Goal: Transaction & Acquisition: Purchase product/service

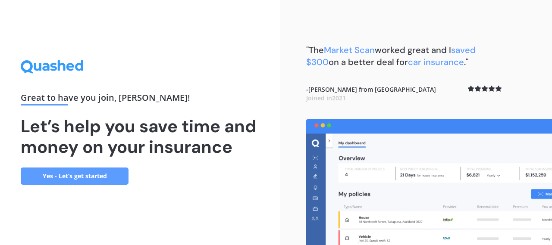
click at [117, 175] on link "Yes - Let’s get started" at bounding box center [75, 176] width 108 height 17
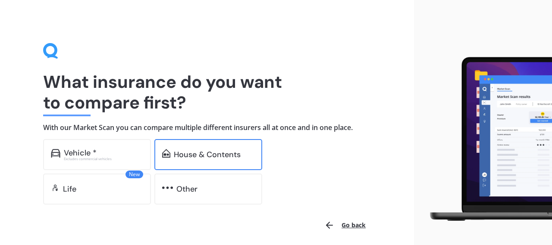
click at [222, 164] on div "House & Contents" at bounding box center [208, 154] width 108 height 31
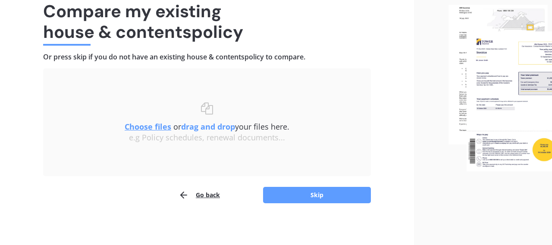
scroll to position [70, 0]
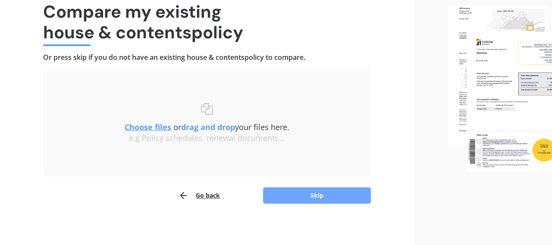
click at [296, 199] on button "Skip" at bounding box center [317, 195] width 108 height 16
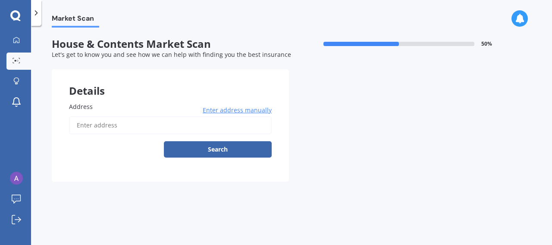
click at [155, 126] on input "Address" at bounding box center [170, 125] width 203 height 18
type input "587 Grenada Street, Papamoa Beach, Tauranga 3118"
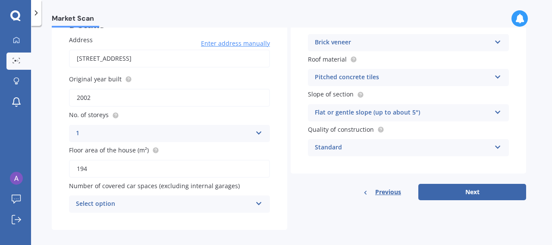
scroll to position [74, 0]
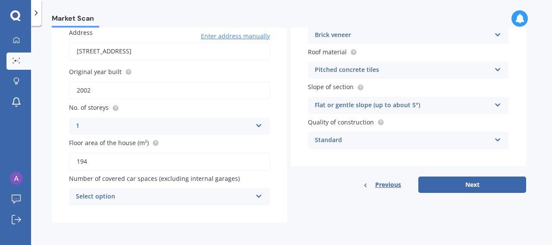
click at [237, 194] on div "Select option" at bounding box center [164, 197] width 176 height 10
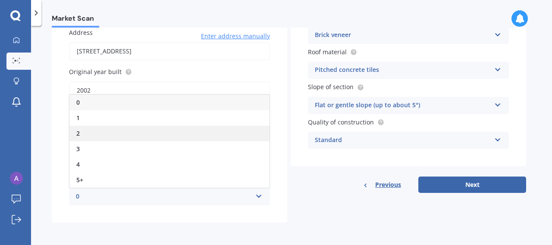
click at [218, 134] on div "2" at bounding box center [169, 134] width 200 height 16
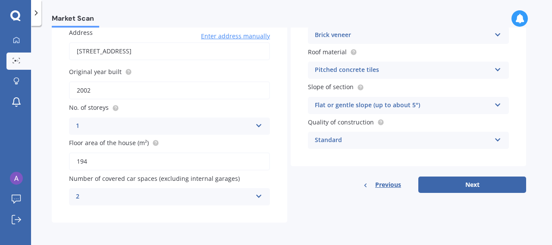
click at [234, 202] on div "2" at bounding box center [164, 197] width 176 height 10
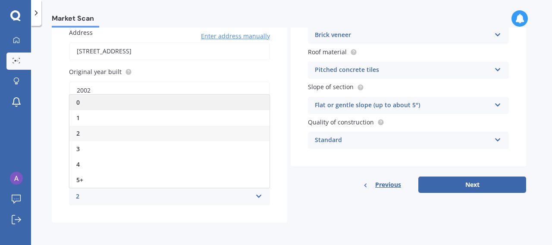
click at [217, 107] on div "0" at bounding box center [169, 103] width 200 height 16
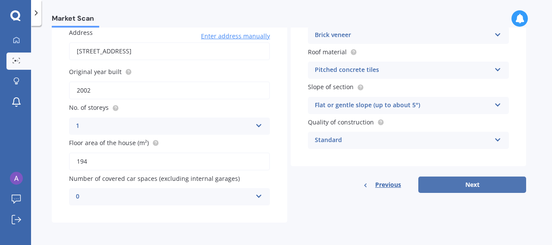
scroll to position [35, 0]
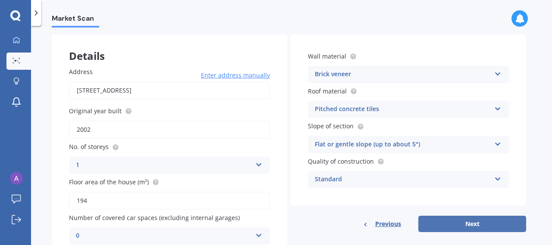
click at [465, 225] on button "Next" at bounding box center [472, 224] width 108 height 16
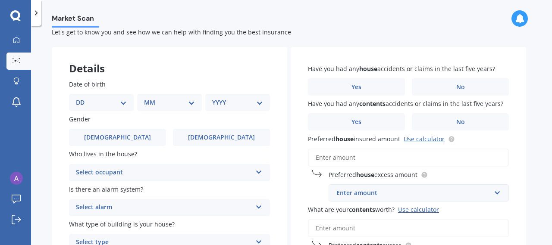
scroll to position [0, 0]
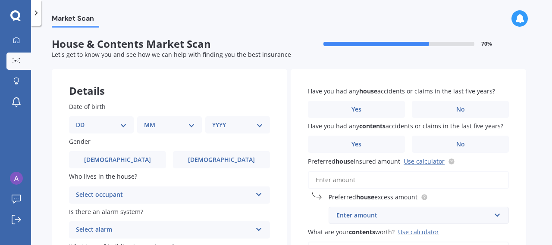
click at [101, 126] on select "DD 01 02 03 04 05 06 07 08 09 10 11 12 13 14 15 16 17 18 19 20 21 22 23 24 25 2…" at bounding box center [101, 124] width 51 height 9
select select "31"
click at [167, 131] on div "MM 01 02 03 04 05 06 07 08 09 10 11 12" at bounding box center [170, 124] width 61 height 17
click at [167, 127] on select "MM 01 02 03 04 05 06 07 08 09 10 11 12" at bounding box center [170, 124] width 47 height 9
select select "10"
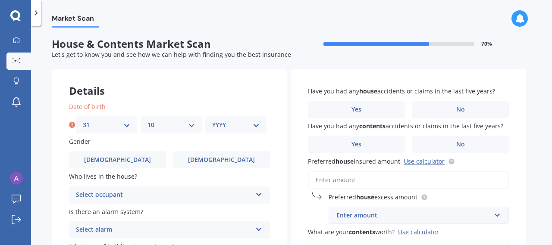
click at [258, 121] on select "YYYY 2009 2008 2007 2006 2005 2004 2003 2002 2001 2000 1999 1998 1997 1996 1995…" at bounding box center [235, 124] width 47 height 9
select select "1993"
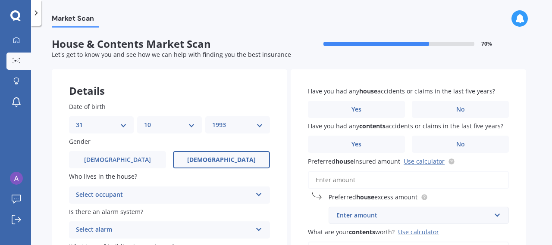
click at [227, 157] on span "Female" at bounding box center [221, 159] width 69 height 7
click at [0, 0] on input "Female" at bounding box center [0, 0] width 0 height 0
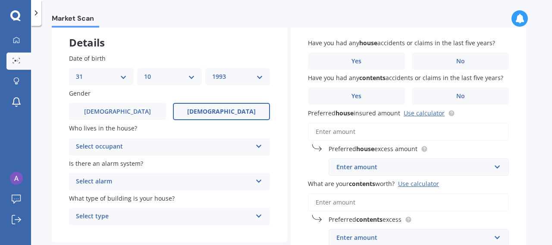
scroll to position [66, 0]
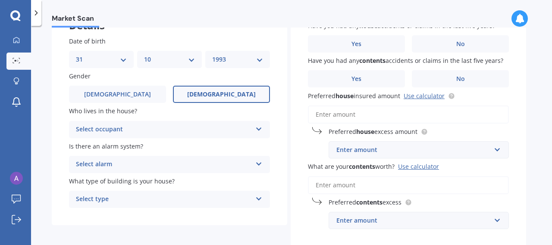
click at [251, 132] on div "Select occupant" at bounding box center [164, 130] width 176 height 10
click at [228, 143] on div "Owner" at bounding box center [169, 147] width 200 height 16
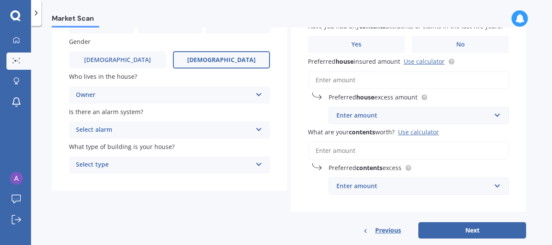
scroll to position [104, 0]
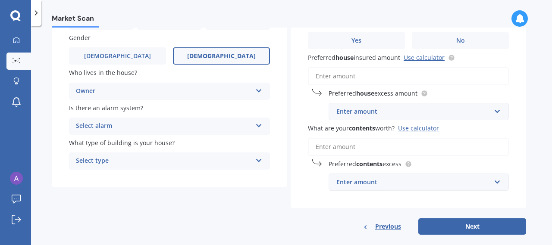
click at [244, 127] on div "Select alarm" at bounding box center [164, 126] width 176 height 10
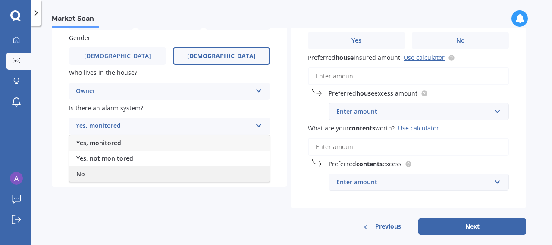
click at [225, 178] on div "No" at bounding box center [169, 174] width 200 height 16
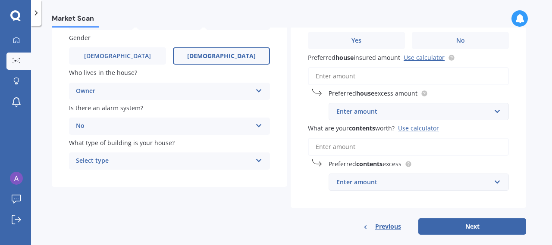
click at [225, 156] on div "Select type" at bounding box center [164, 161] width 176 height 10
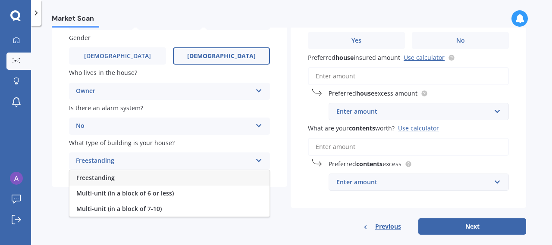
click at [230, 178] on div "Freestanding" at bounding box center [169, 178] width 200 height 16
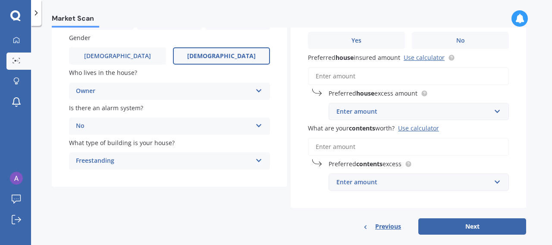
scroll to position [0, 0]
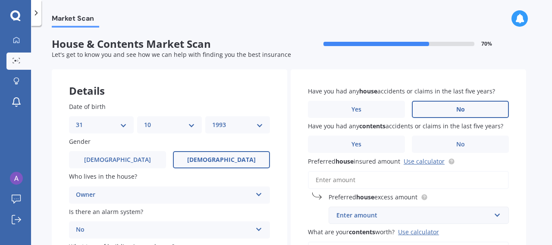
click at [445, 110] on label "No" at bounding box center [460, 109] width 97 height 17
click at [0, 0] on input "No" at bounding box center [0, 0] width 0 height 0
click at [452, 145] on label "No" at bounding box center [460, 144] width 97 height 17
click at [0, 0] on input "No" at bounding box center [0, 0] width 0 height 0
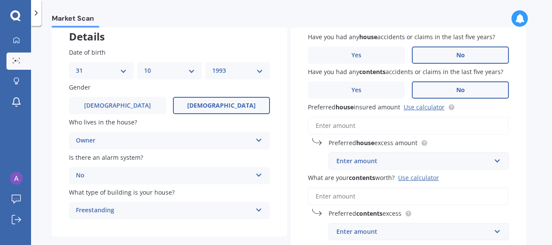
scroll to position [90, 0]
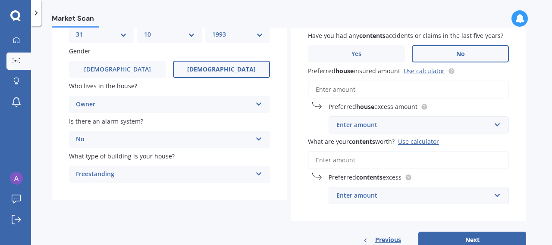
click at [390, 162] on input "What are your contents worth? Use calculator" at bounding box center [408, 160] width 201 height 18
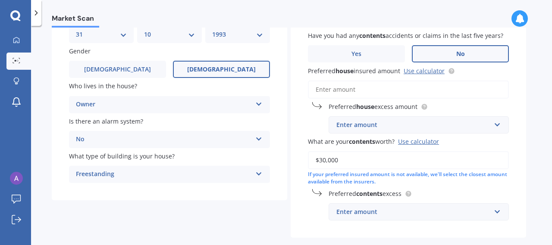
type input "$30,000"
click at [382, 94] on input "Preferred house insured amount Use calculator" at bounding box center [408, 90] width 201 height 18
click at [424, 74] on link "Use calculator" at bounding box center [423, 71] width 41 height 8
click at [353, 89] on input "Preferred house insured amount Use calculator" at bounding box center [408, 90] width 201 height 18
paste input "$757,988"
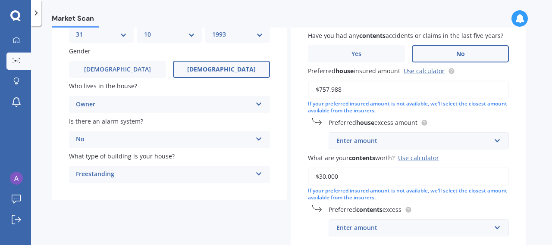
type input "$757,988"
click at [387, 140] on div "Enter amount" at bounding box center [413, 140] width 154 height 9
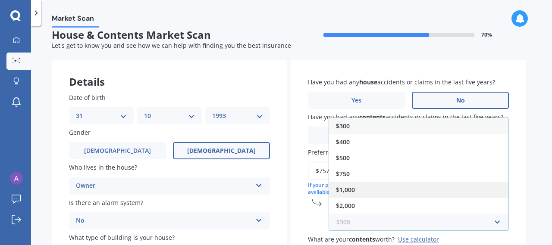
scroll to position [0, 0]
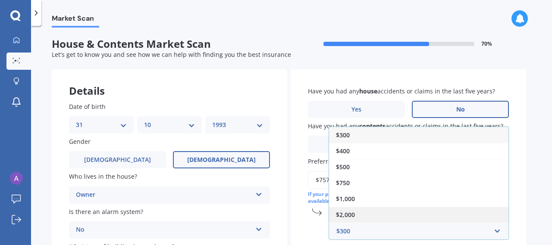
click at [378, 212] on div "$2,000" at bounding box center [418, 215] width 179 height 16
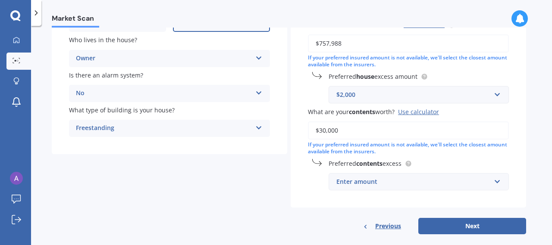
scroll to position [148, 0]
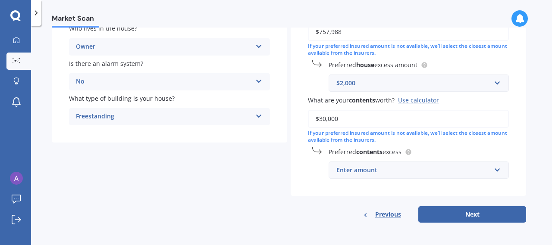
click at [377, 172] on div "Enter amount" at bounding box center [413, 169] width 154 height 9
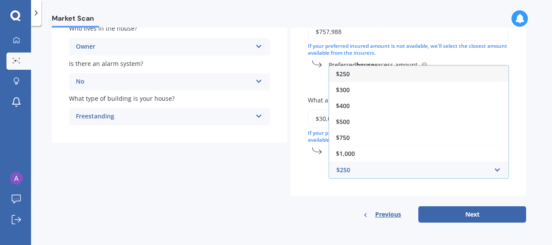
click at [375, 75] on div "$250" at bounding box center [418, 74] width 179 height 16
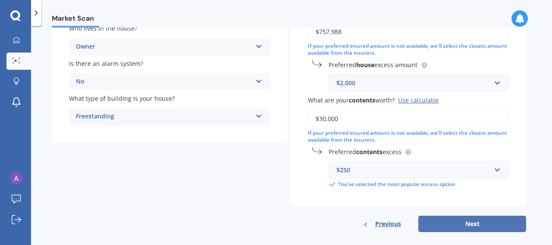
click at [468, 226] on button "Next" at bounding box center [472, 224] width 108 height 16
select select "31"
select select "10"
select select "1993"
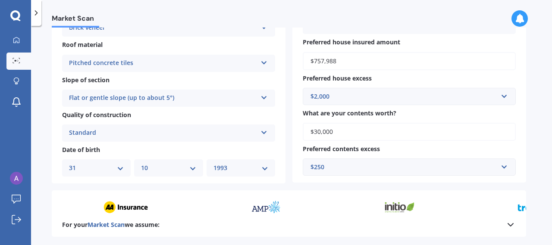
scroll to position [331, 0]
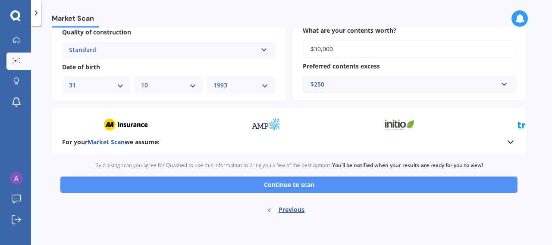
click at [401, 186] on button "Continue to scan" at bounding box center [288, 185] width 457 height 16
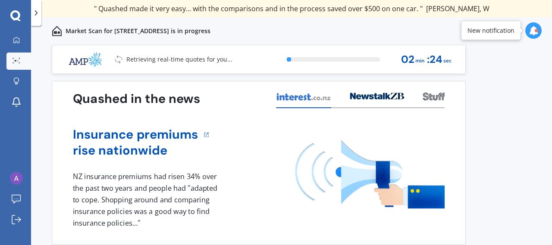
scroll to position [33, 0]
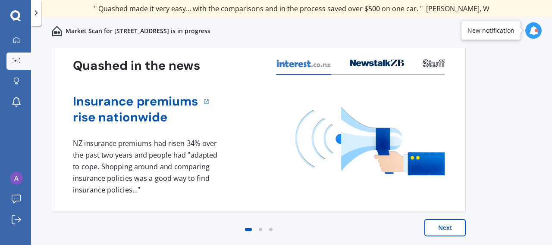
click at [443, 231] on button "Next" at bounding box center [444, 227] width 41 height 17
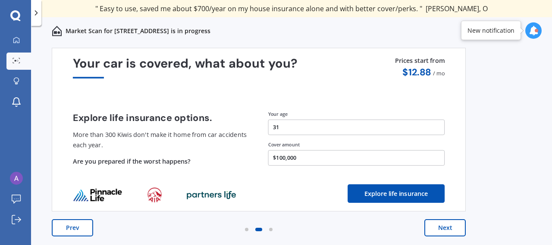
click at [439, 226] on button "Next" at bounding box center [444, 227] width 41 height 17
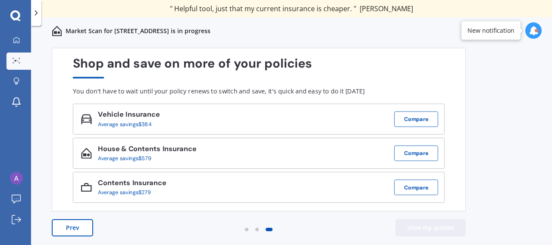
click at [440, 231] on button "View my quotes" at bounding box center [430, 227] width 70 height 17
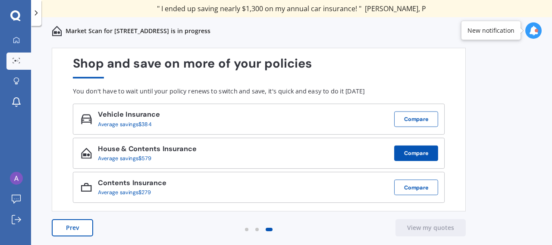
click at [423, 153] on button "Compare" at bounding box center [416, 154] width 44 height 16
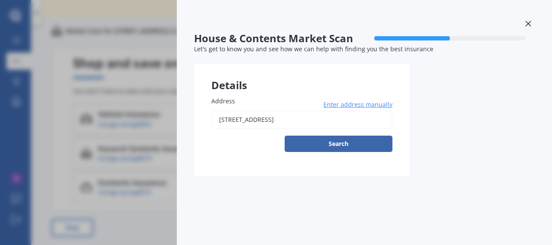
click at [528, 21] on icon at bounding box center [528, 24] width 6 height 6
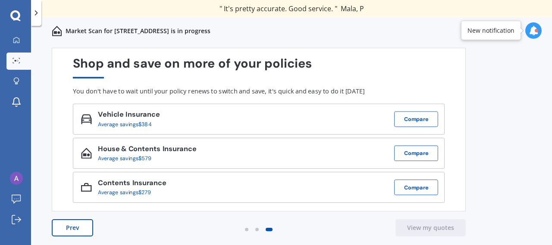
click at [282, 157] on div "House & Contents Insurance Average savings $579 Compare" at bounding box center [258, 153] width 371 height 31
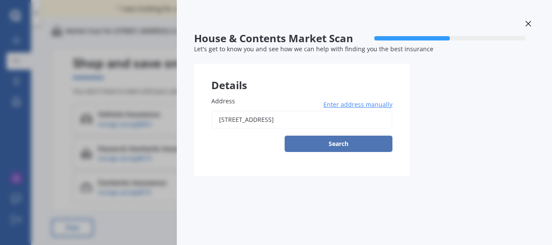
click at [378, 144] on button "Search" at bounding box center [338, 144] width 108 height 16
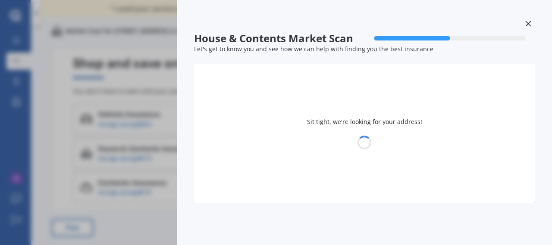
type input "587 Grenada Street, Papamoa Beach, Tauranga 3118"
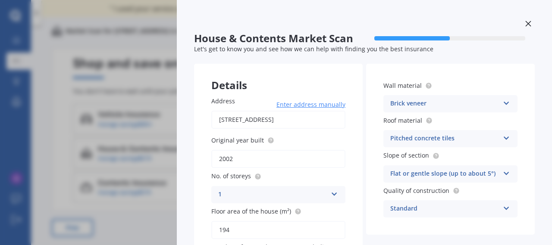
scroll to position [79, 0]
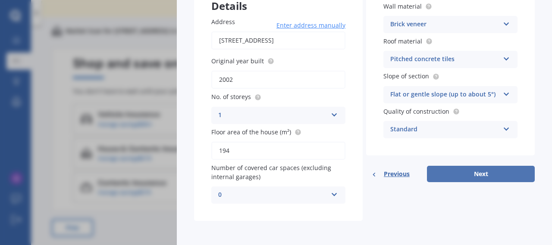
click at [513, 173] on button "Next" at bounding box center [481, 174] width 108 height 16
select select "31"
select select "10"
select select "1993"
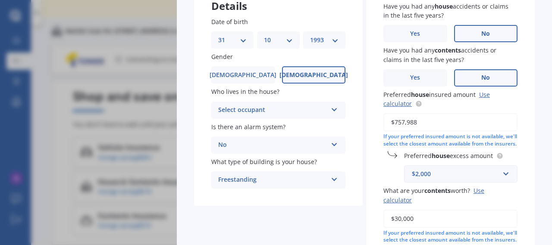
scroll to position [212, 0]
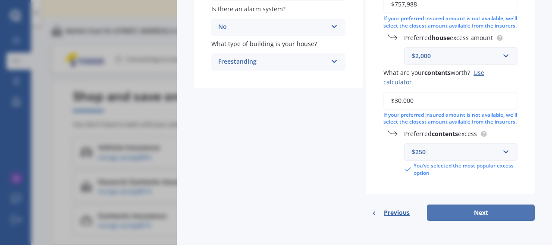
click at [505, 215] on button "Next" at bounding box center [481, 213] width 108 height 16
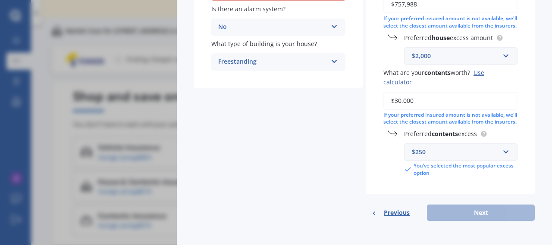
click at [498, 220] on div "Previous Next" at bounding box center [450, 213] width 168 height 16
click at [499, 213] on div "Previous Next" at bounding box center [450, 213] width 168 height 16
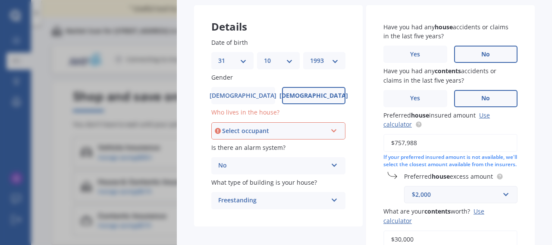
click at [336, 133] on div "Select occupant Owner Owner + Boarder" at bounding box center [278, 130] width 134 height 17
click at [319, 144] on div "Owner" at bounding box center [278, 148] width 132 height 16
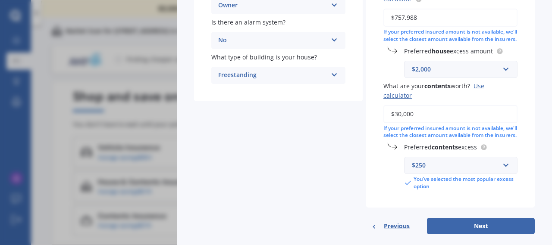
scroll to position [212, 0]
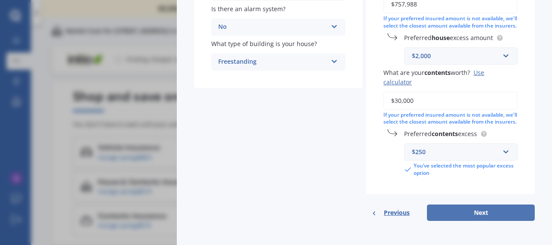
click at [473, 212] on button "Next" at bounding box center [481, 213] width 108 height 16
select select "31"
select select "10"
select select "1993"
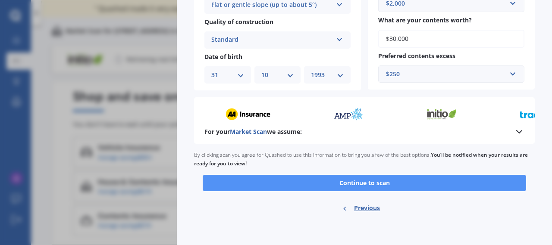
scroll to position [184, 0]
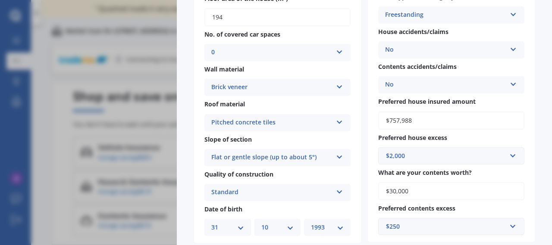
click at [471, 155] on div "$2,000" at bounding box center [446, 155] width 120 height 9
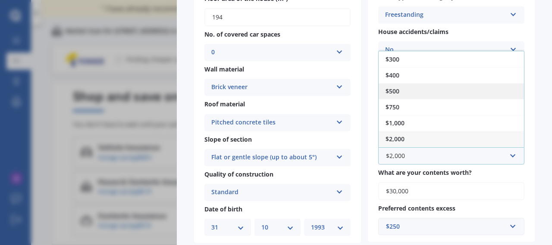
click at [452, 95] on div "$500" at bounding box center [450, 91] width 145 height 16
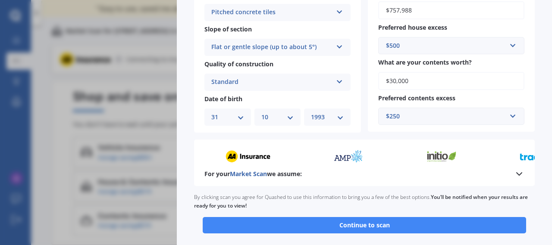
scroll to position [291, 0]
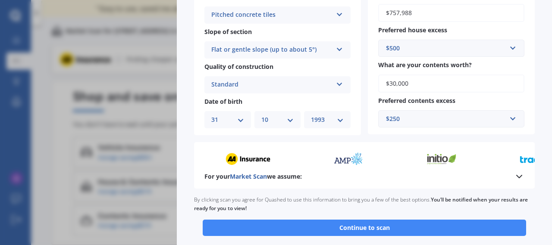
click at [508, 49] on input "text" at bounding box center [448, 48] width 138 height 16
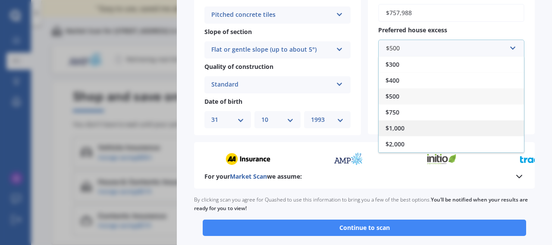
click at [414, 125] on div "$1,000" at bounding box center [450, 128] width 145 height 16
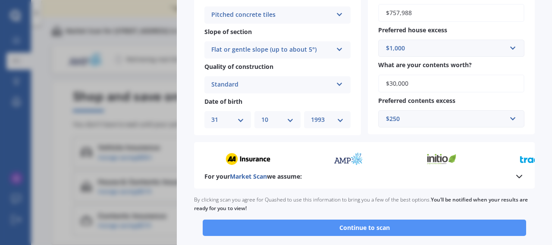
click at [449, 224] on button "Continue to scan" at bounding box center [364, 228] width 323 height 16
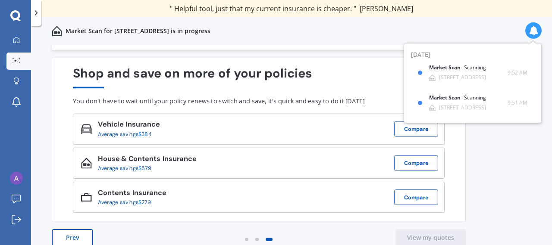
scroll to position [33, 0]
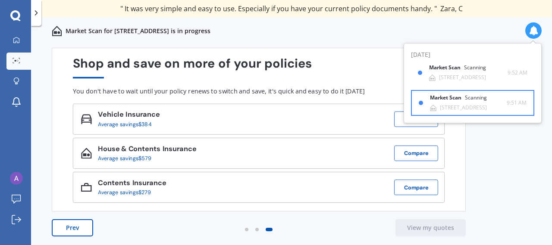
click at [474, 106] on div "587 Grenada Street, Papamoa Beach, Tauranga 3118" at bounding box center [463, 108] width 47 height 6
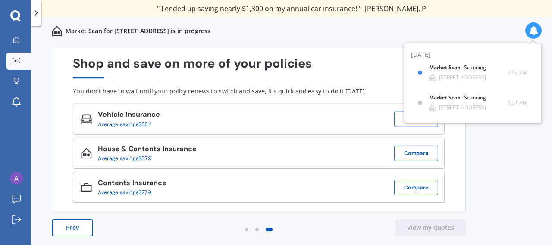
scroll to position [0, 0]
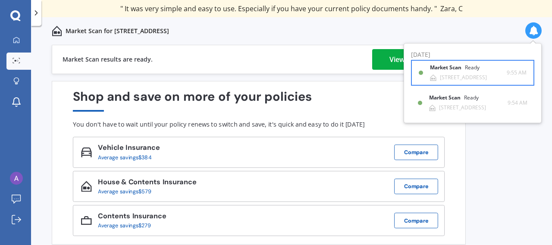
click at [463, 77] on div "587 Grenada Street, Papamoa Beach, Tauranga 3118" at bounding box center [463, 78] width 47 height 6
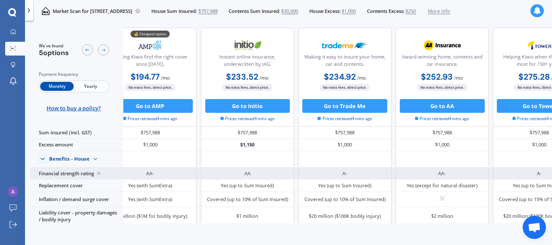
scroll to position [2, 0]
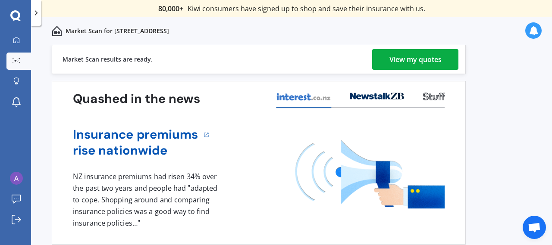
click at [415, 66] on div "View my quotes" at bounding box center [415, 59] width 52 height 21
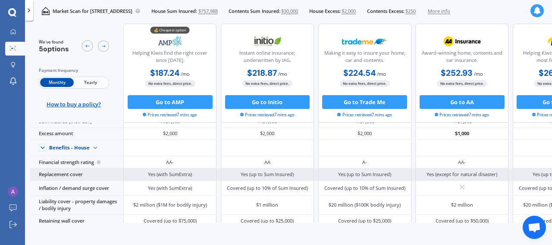
scroll to position [19, 0]
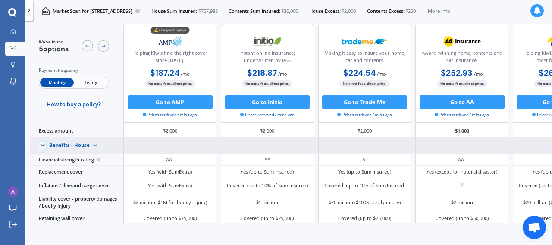
click at [90, 149] on img at bounding box center [95, 145] width 11 height 11
click at [88, 173] on span "Benefits - Contents" at bounding box center [76, 170] width 43 height 6
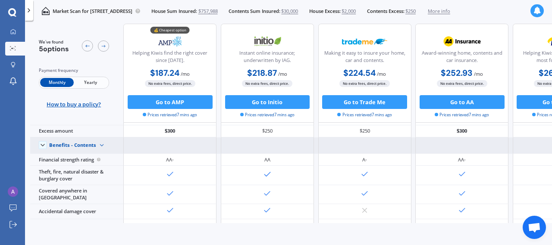
click at [100, 148] on img at bounding box center [101, 145] width 11 height 11
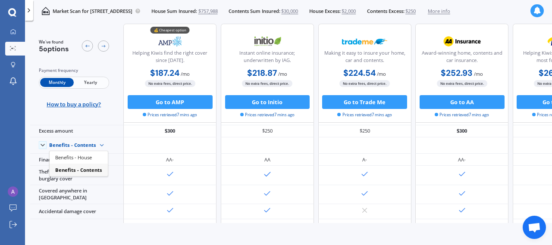
click at [100, 24] on div "We've found 5 options Payment frequency Monthly Yearly How to buy a policy?" at bounding box center [76, 73] width 93 height 99
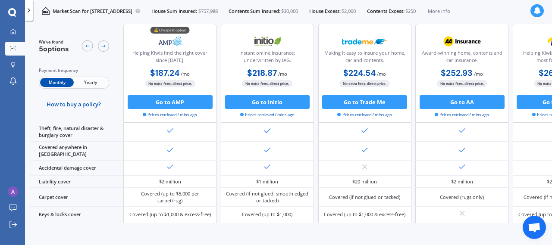
scroll to position [0, 0]
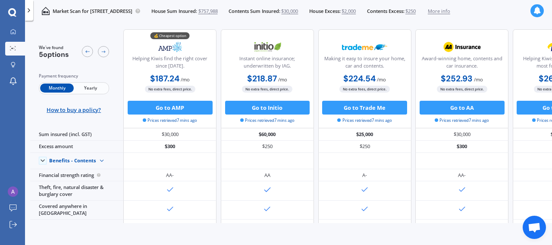
click at [87, 92] on span "Yearly" at bounding box center [91, 88] width 34 height 9
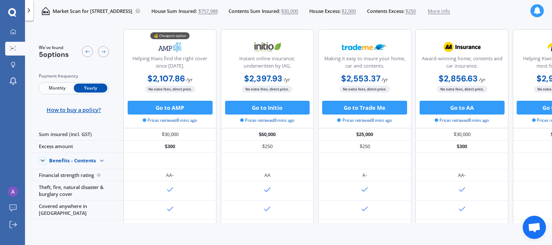
click at [56, 90] on span "Monthly" at bounding box center [57, 88] width 34 height 9
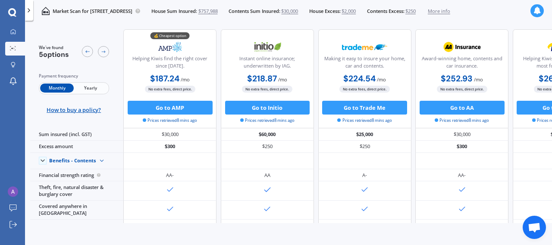
click at [99, 89] on span "Yearly" at bounding box center [91, 88] width 34 height 9
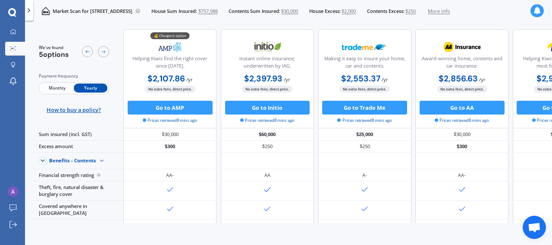
click at [53, 89] on span "Monthly" at bounding box center [57, 88] width 34 height 9
